Goal: Information Seeking & Learning: Learn about a topic

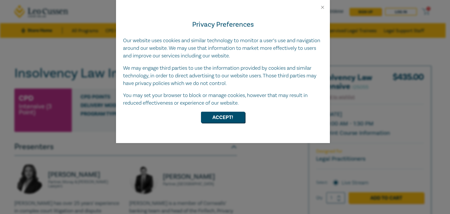
click at [220, 124] on div "Privacy Preferences Our website uses cookies and similar technology to monitor …" at bounding box center [223, 76] width 214 height 133
click at [220, 120] on button "Accept!" at bounding box center [223, 117] width 44 height 11
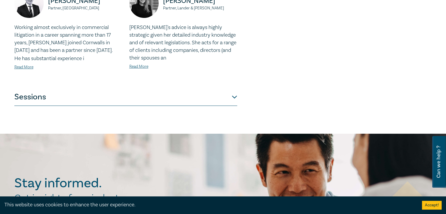
scroll to position [264, 0]
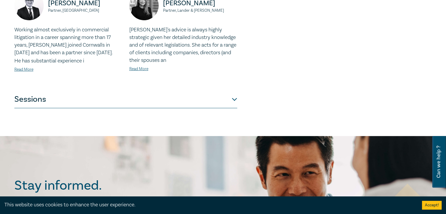
click at [99, 103] on button "Sessions" at bounding box center [125, 100] width 223 height 18
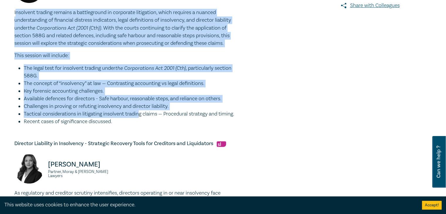
scroll to position [234, 0]
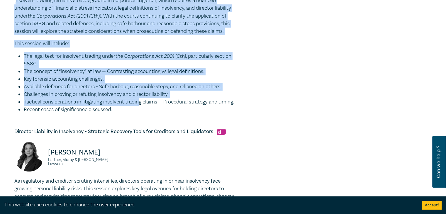
drag, startPoint x: 18, startPoint y: 61, endPoint x: 150, endPoint y: 117, distance: 143.0
click at [150, 113] on div "Insolvent trading remains a battleground in corporate litigation, which require…" at bounding box center [125, 55] width 223 height 117
copy div "loremips dolorsi ametcon a elitseddoeiu te incididun utlaboreet, dolor magnaali…"
click at [263, 106] on div "Insolvency Law Intensive I25055 CPD Intensive (3 Point) CPD Points 3 Point s De…" at bounding box center [152, 163] width 283 height 665
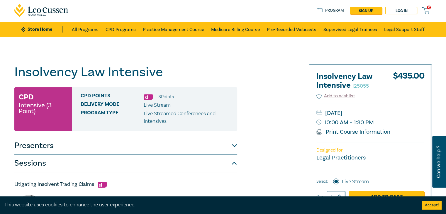
scroll to position [0, 0]
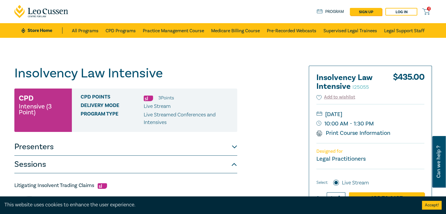
click at [40, 145] on button "Presenters" at bounding box center [125, 147] width 223 height 18
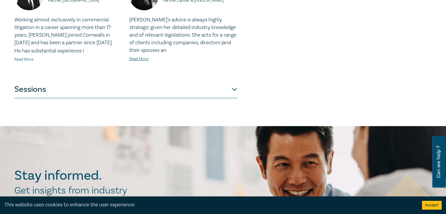
scroll to position [293, 0]
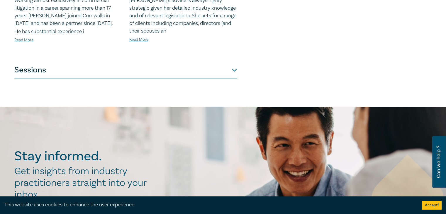
click at [230, 71] on button "Sessions" at bounding box center [125, 70] width 223 height 18
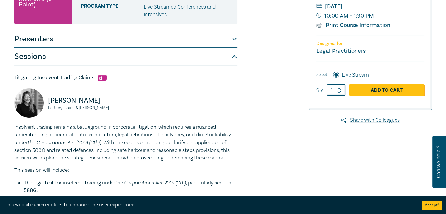
scroll to position [0, 0]
